Goal: Information Seeking & Learning: Learn about a topic

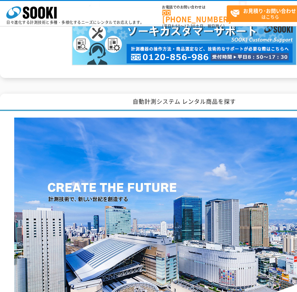
scroll to position [813, 0]
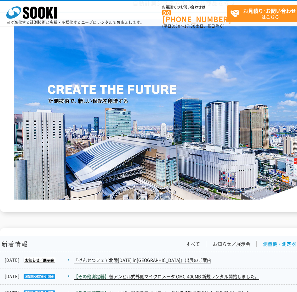
click at [277, 74] on img at bounding box center [184, 110] width 340 height 180
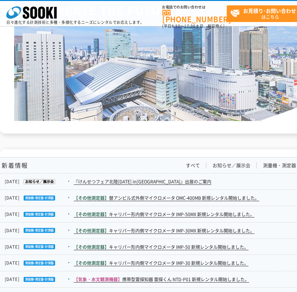
scroll to position [1007, 0]
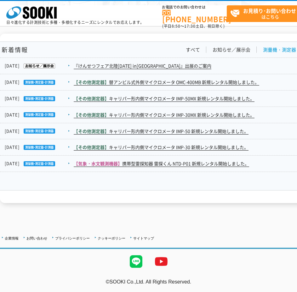
click at [274, 49] on link "測量機・測定器・計測器" at bounding box center [289, 50] width 52 height 7
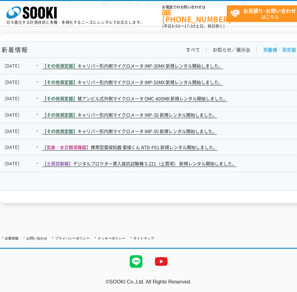
click at [282, 52] on link "測量機・測定器・計測器" at bounding box center [289, 50] width 52 height 7
click at [197, 49] on link "すべて" at bounding box center [193, 50] width 14 height 7
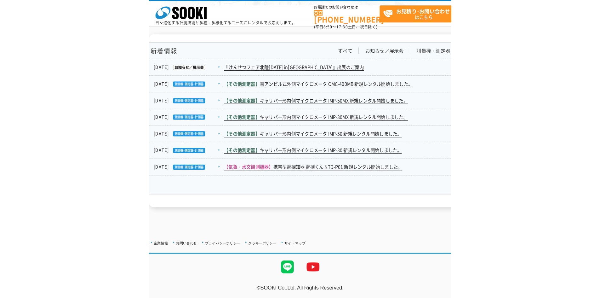
scroll to position [1023, 0]
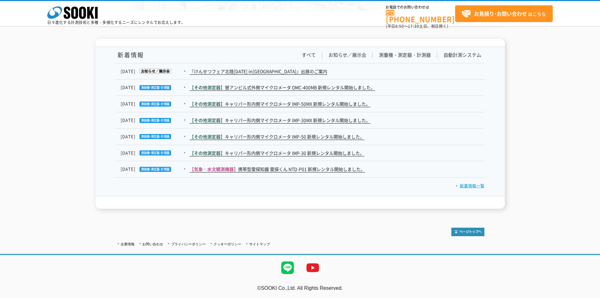
click at [297, 186] on link "新着情報一覧" at bounding box center [470, 185] width 29 height 6
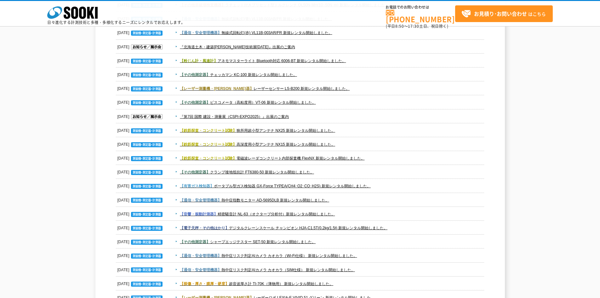
scroll to position [504, 0]
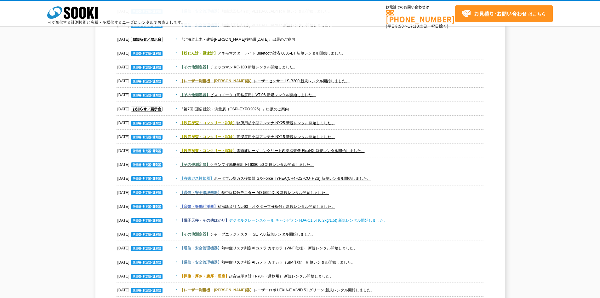
click at [260, 221] on link "【電子天秤・その他はかり】 デジタルクレーンスケール チャンピオン HJA-C1.5T(0.2kg/1.5t) 新規レンタル開始しました。" at bounding box center [283, 220] width 207 height 4
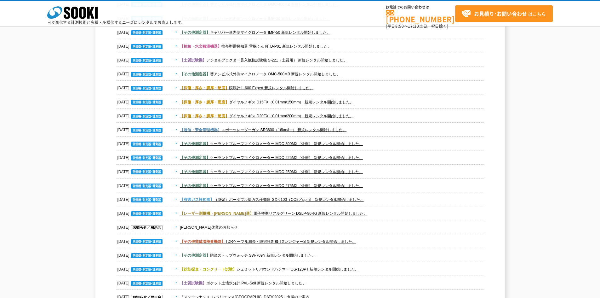
scroll to position [157, 0]
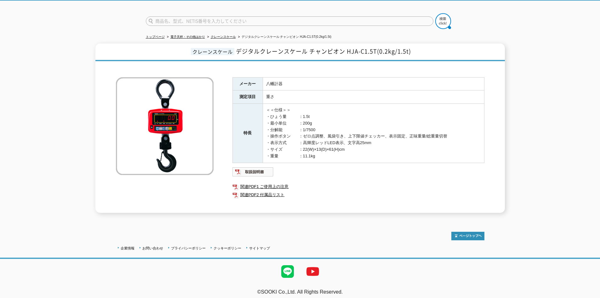
scroll to position [41, 0]
